Goal: Task Accomplishment & Management: Use online tool/utility

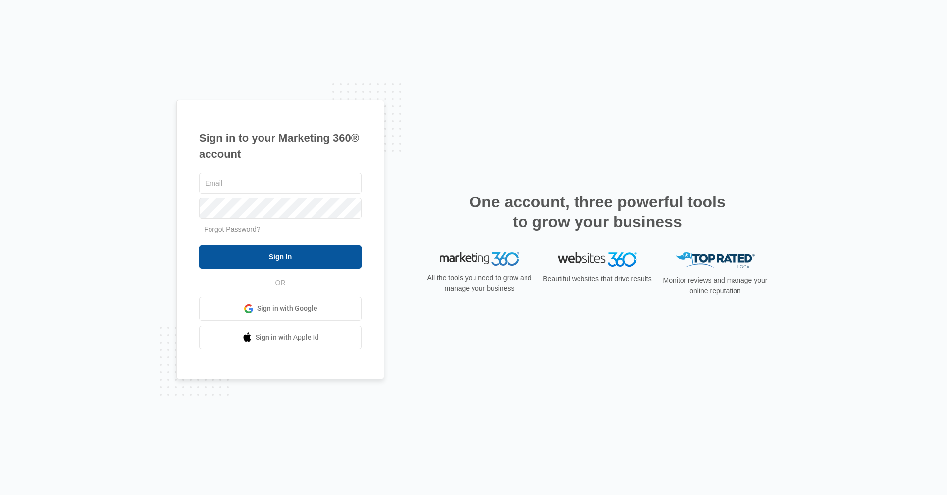
type input "[EMAIL_ADDRESS][DOMAIN_NAME]"
click at [284, 250] on input "Sign In" at bounding box center [280, 257] width 162 height 24
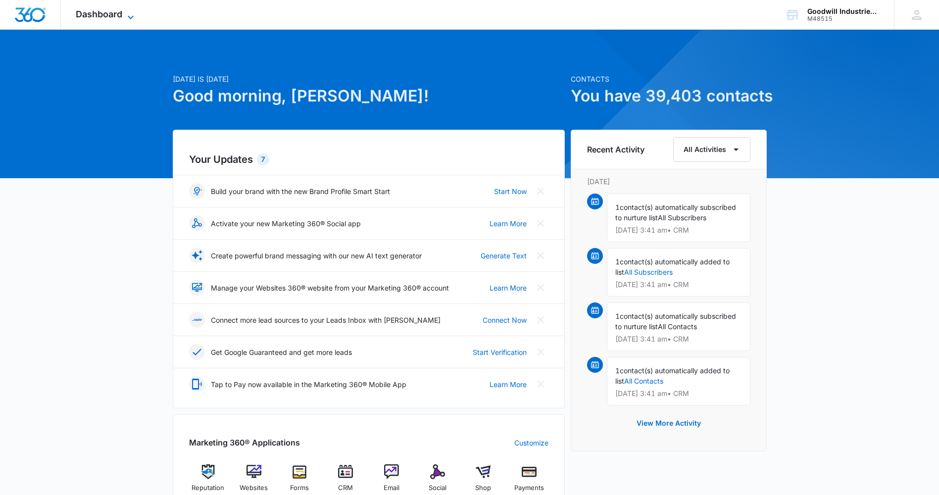
click at [95, 18] on span "Dashboard" at bounding box center [99, 14] width 47 height 10
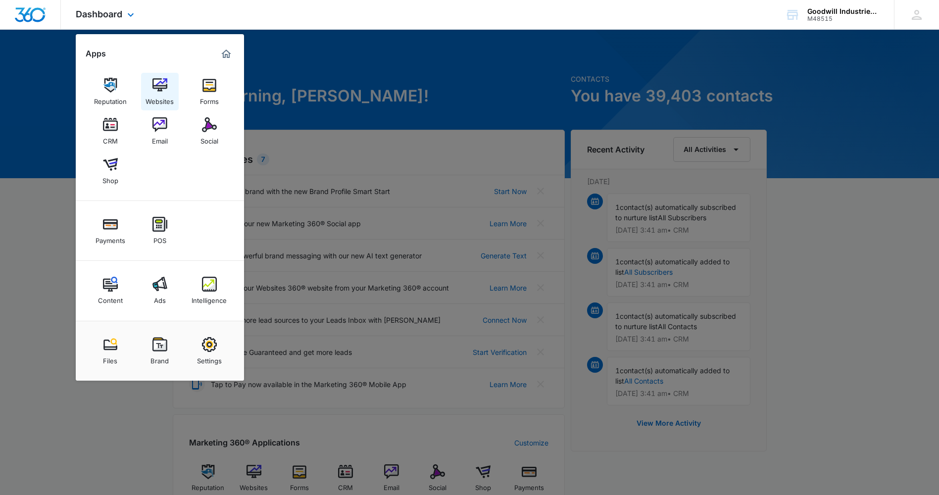
click at [153, 89] on img at bounding box center [159, 85] width 15 height 15
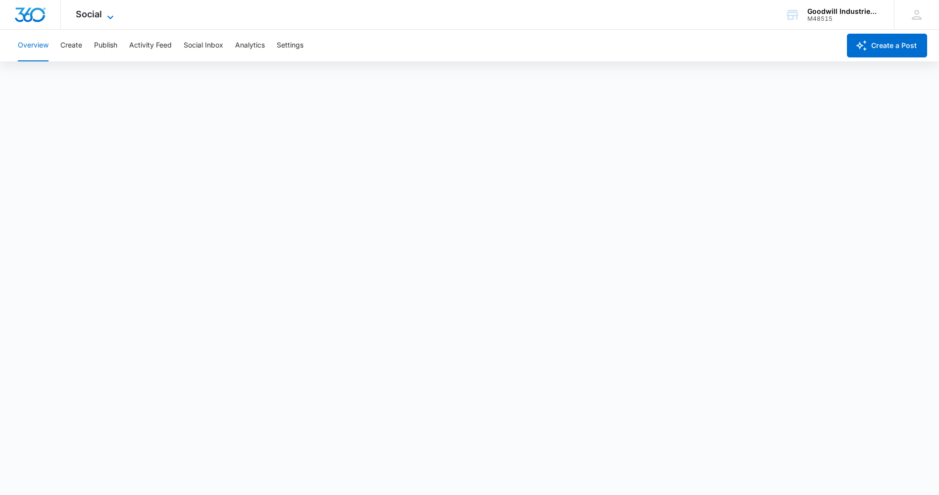
click at [97, 12] on span "Social" at bounding box center [89, 14] width 26 height 10
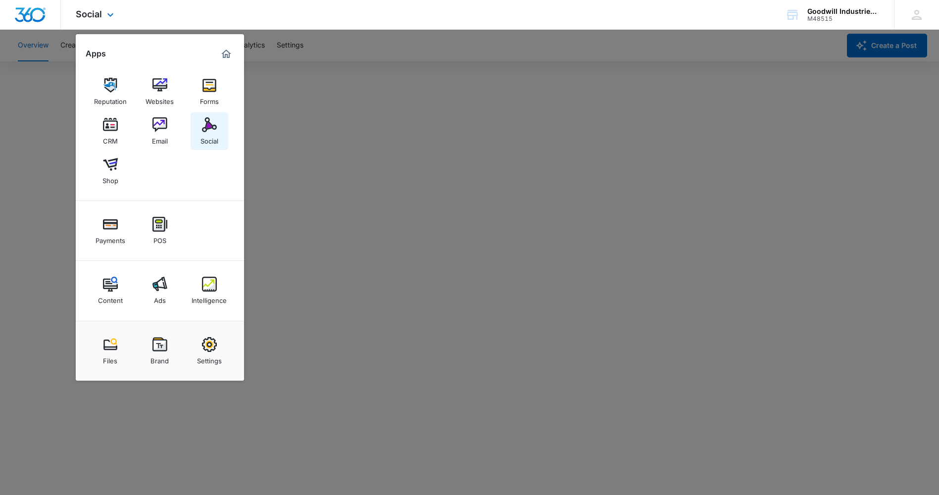
click at [218, 129] on link "Social" at bounding box center [210, 131] width 38 height 38
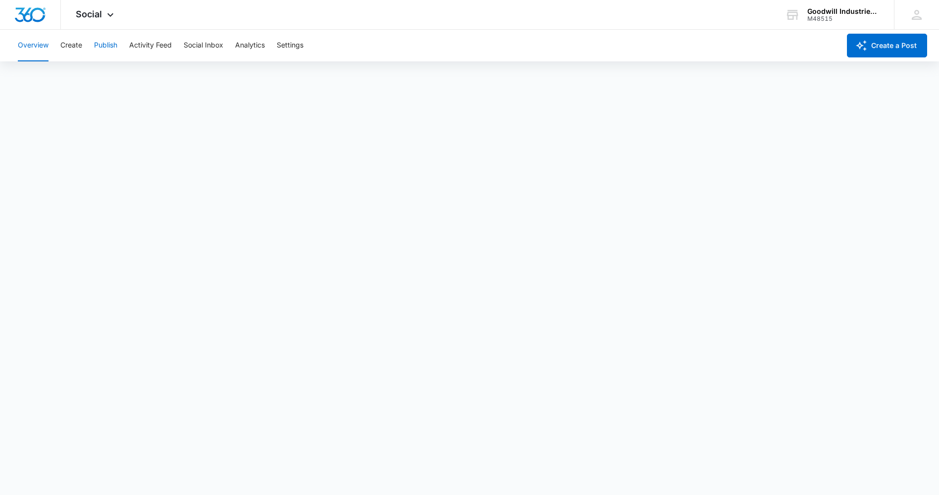
click at [111, 47] on button "Publish" at bounding box center [105, 46] width 23 height 32
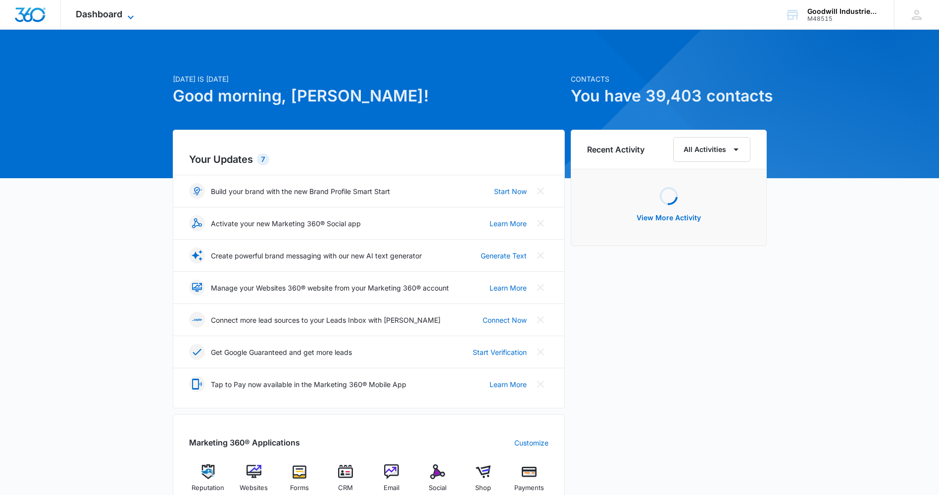
click at [133, 11] on icon at bounding box center [131, 17] width 12 height 12
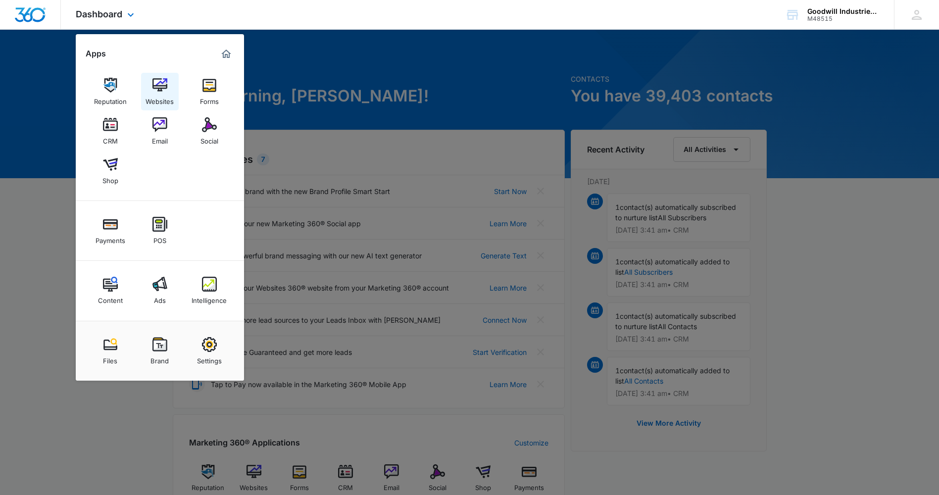
click at [155, 92] on img at bounding box center [159, 85] width 15 height 15
